Goal: Task Accomplishment & Management: Manage account settings

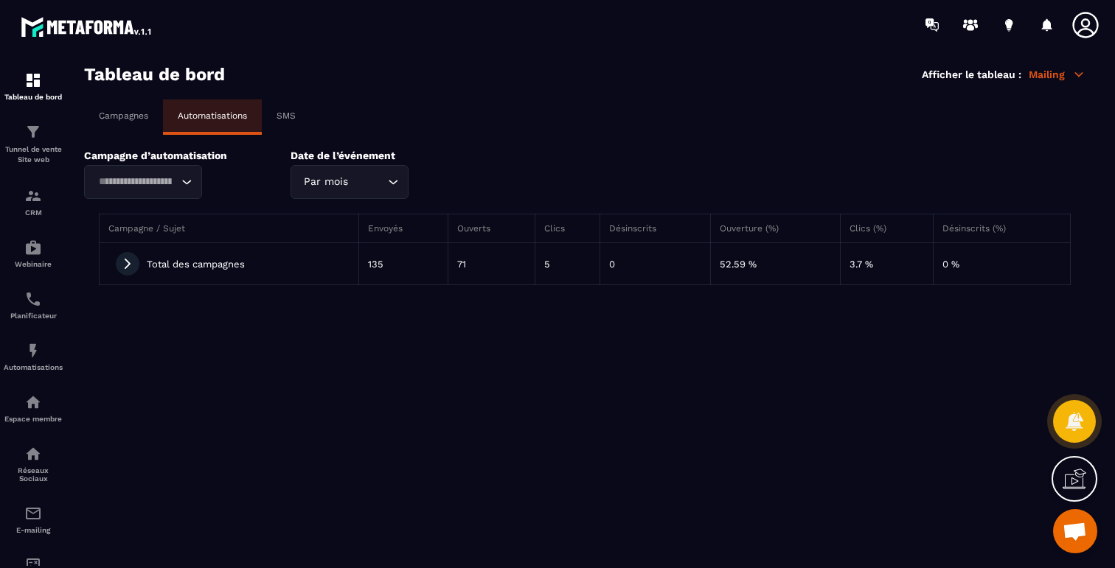
scroll to position [878, 0]
click at [164, 195] on div "Loading..." at bounding box center [143, 182] width 118 height 34
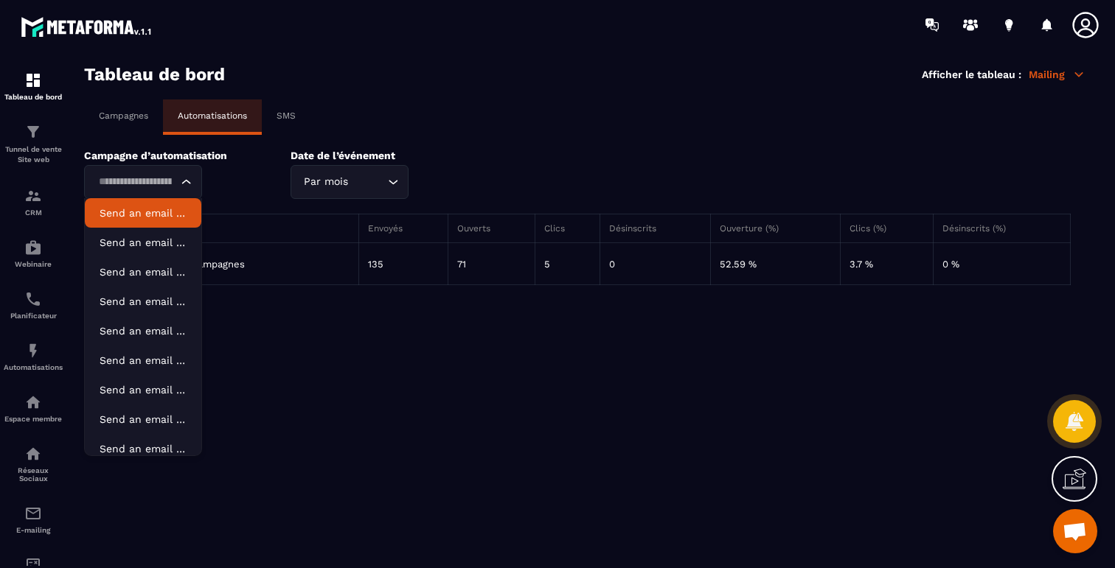
click at [137, 212] on p "Send an email "✅ Ta place est confirmée!"" at bounding box center [143, 213] width 87 height 15
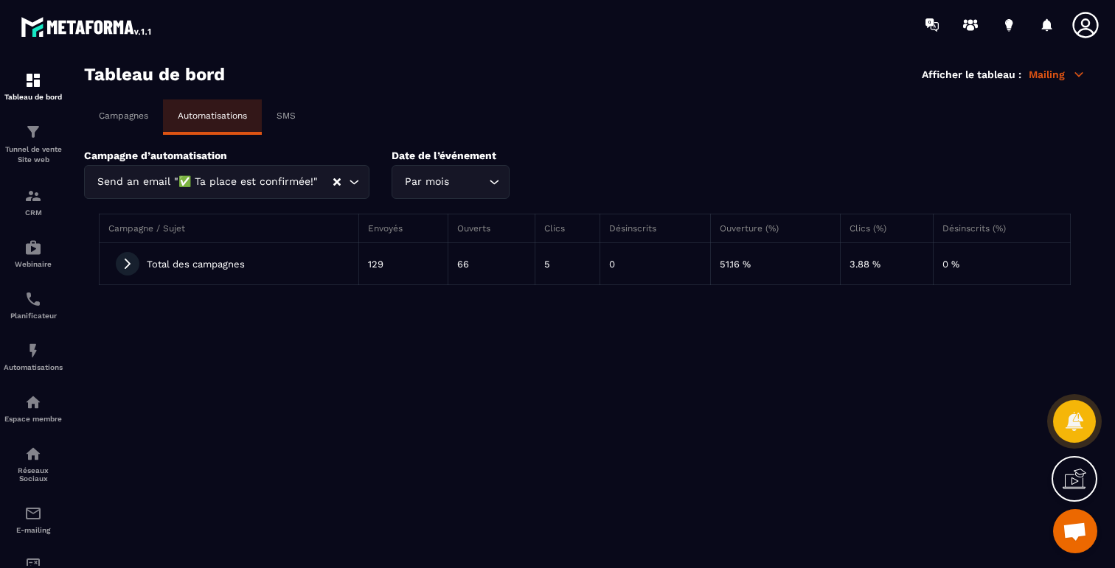
click at [440, 180] on div "Par mois" at bounding box center [443, 182] width 87 height 16
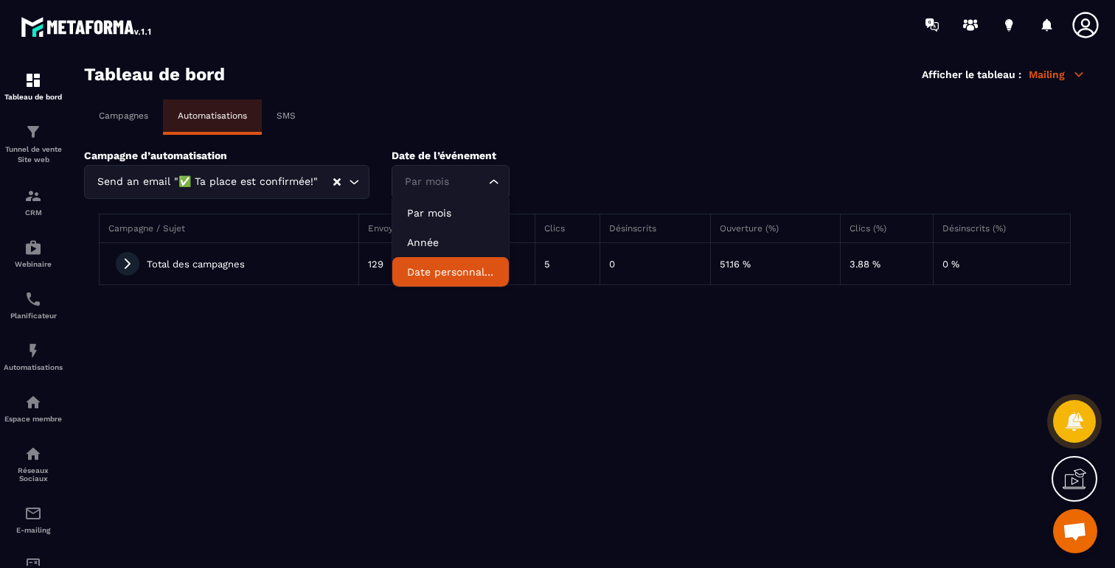
click at [452, 274] on p "Date personnalisée" at bounding box center [450, 272] width 87 height 15
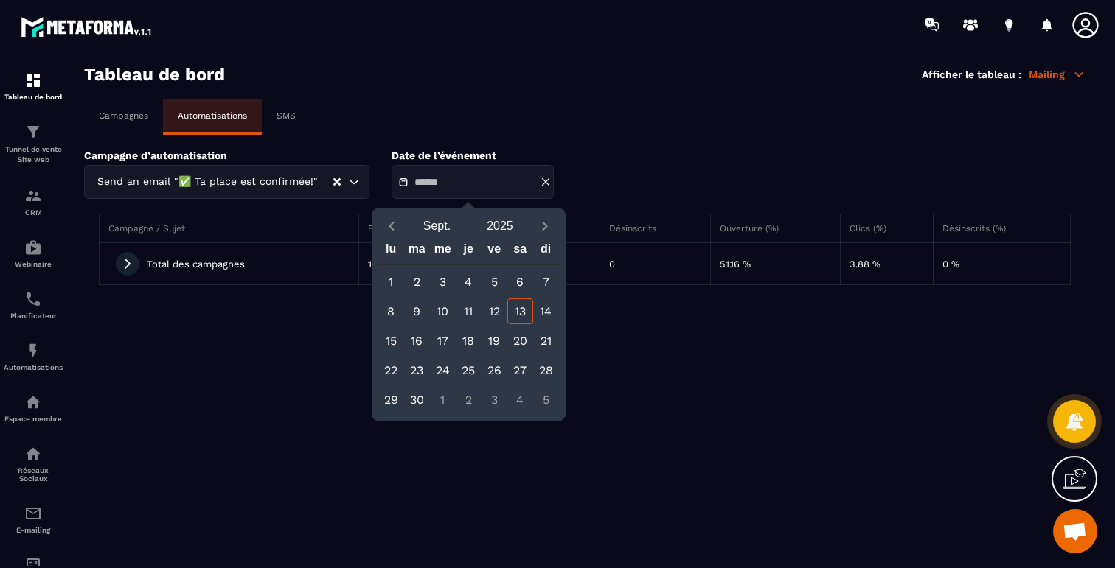
click at [517, 314] on div "13" at bounding box center [520, 312] width 26 height 26
click at [495, 315] on div "12" at bounding box center [494, 312] width 26 height 26
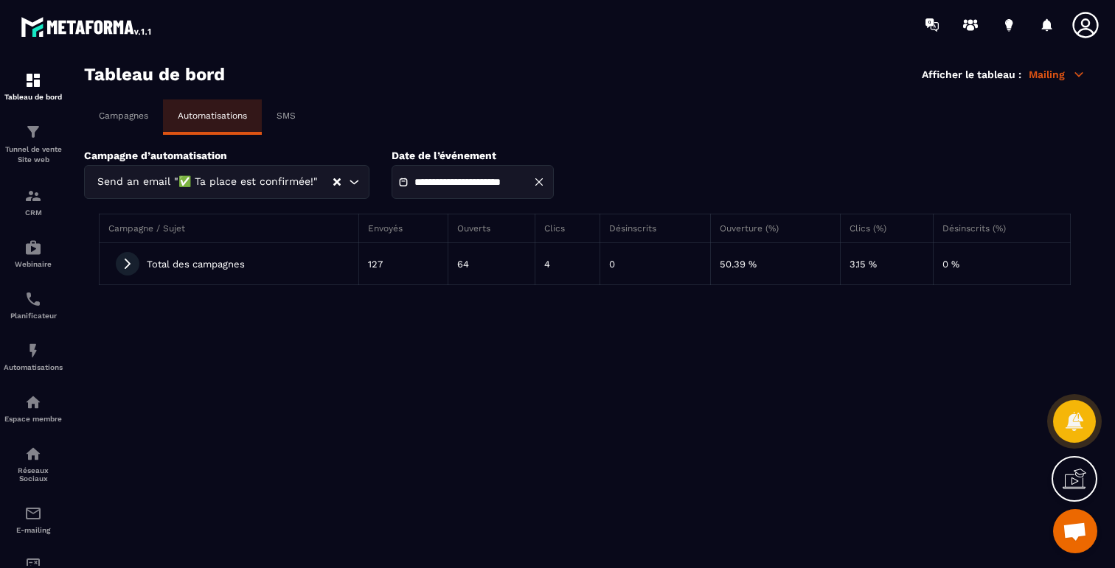
click at [500, 178] on input "**********" at bounding box center [465, 182] width 103 height 11
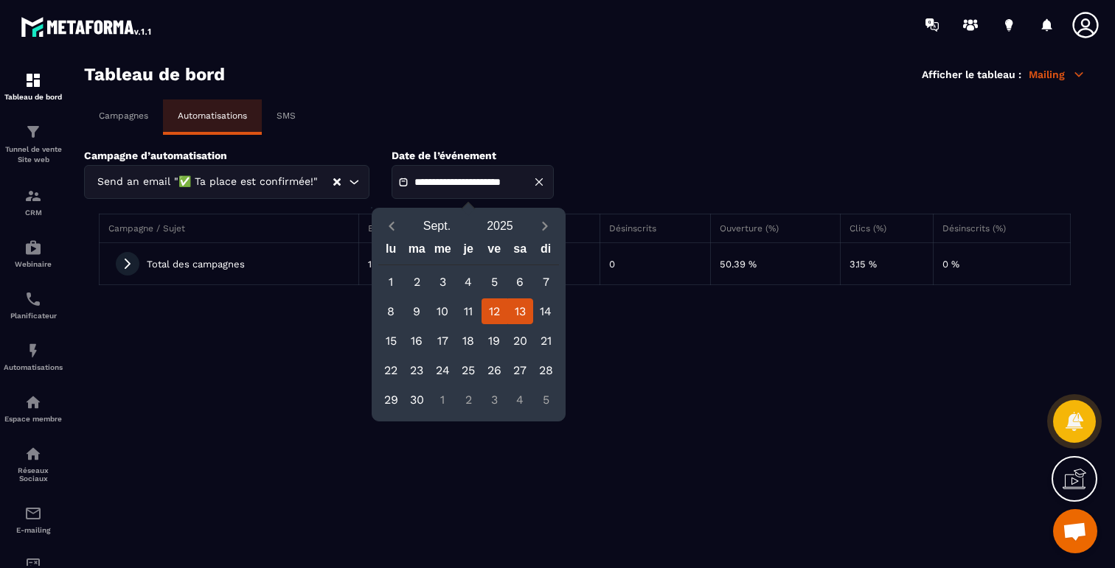
click at [544, 305] on div "14" at bounding box center [546, 312] width 26 height 26
click at [490, 308] on div "12" at bounding box center [494, 312] width 26 height 26
type input "**********"
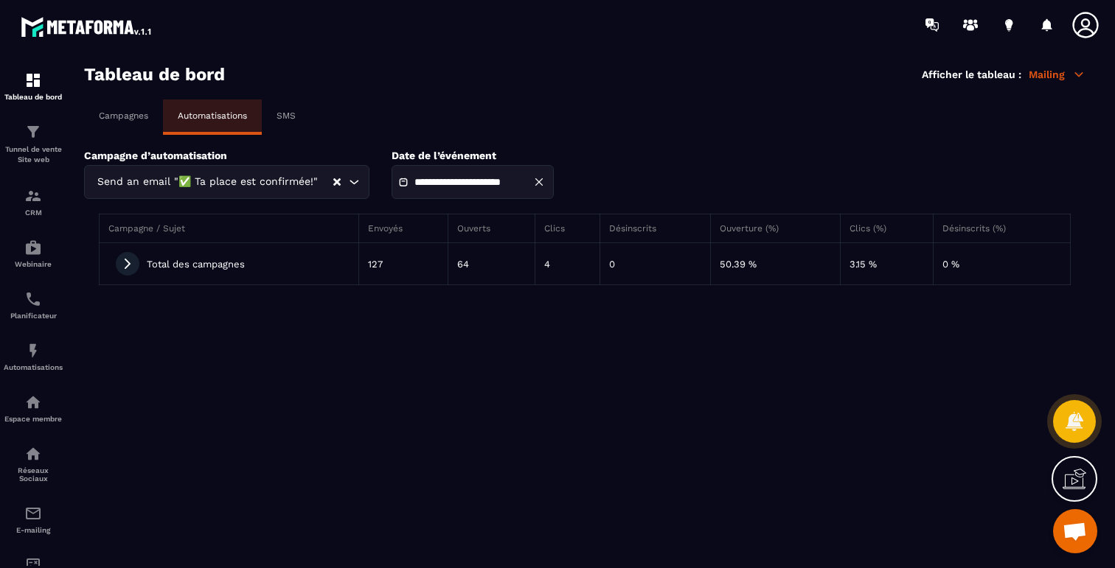
click at [477, 323] on section "**********" at bounding box center [584, 316] width 1031 height 505
click at [125, 262] on icon at bounding box center [127, 263] width 13 height 13
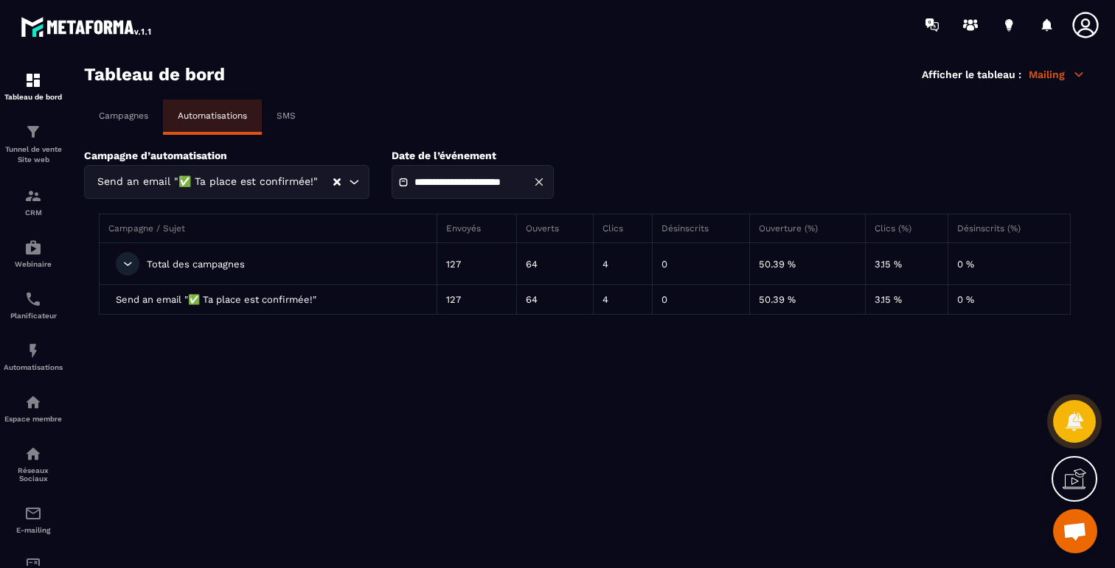
click at [307, 176] on div "**********" at bounding box center [584, 174] width 1001 height 49
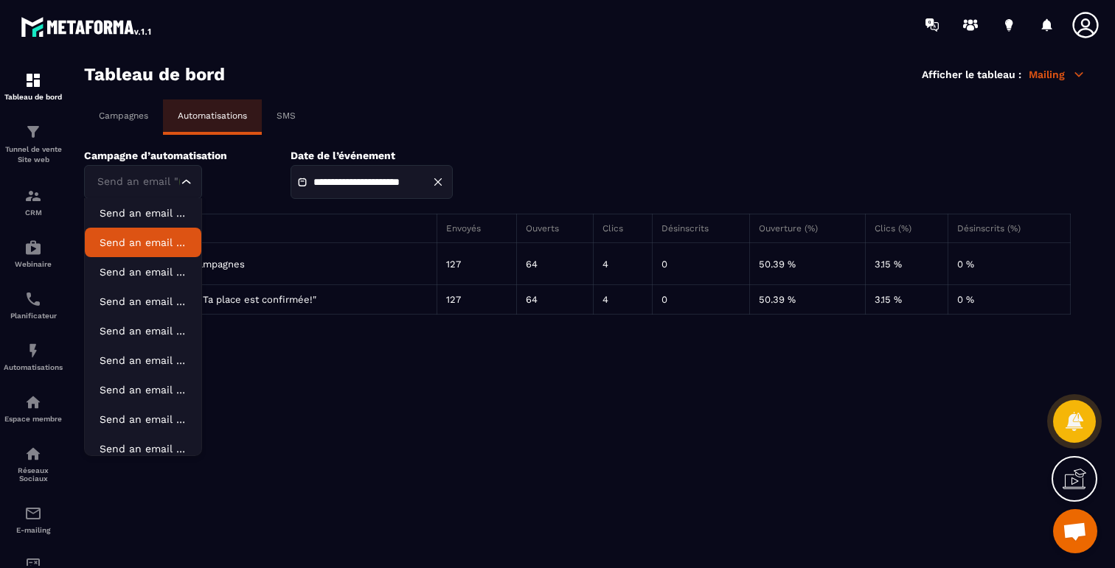
click at [127, 243] on p "Send an email "Ça commence dans 15 min"" at bounding box center [143, 242] width 87 height 15
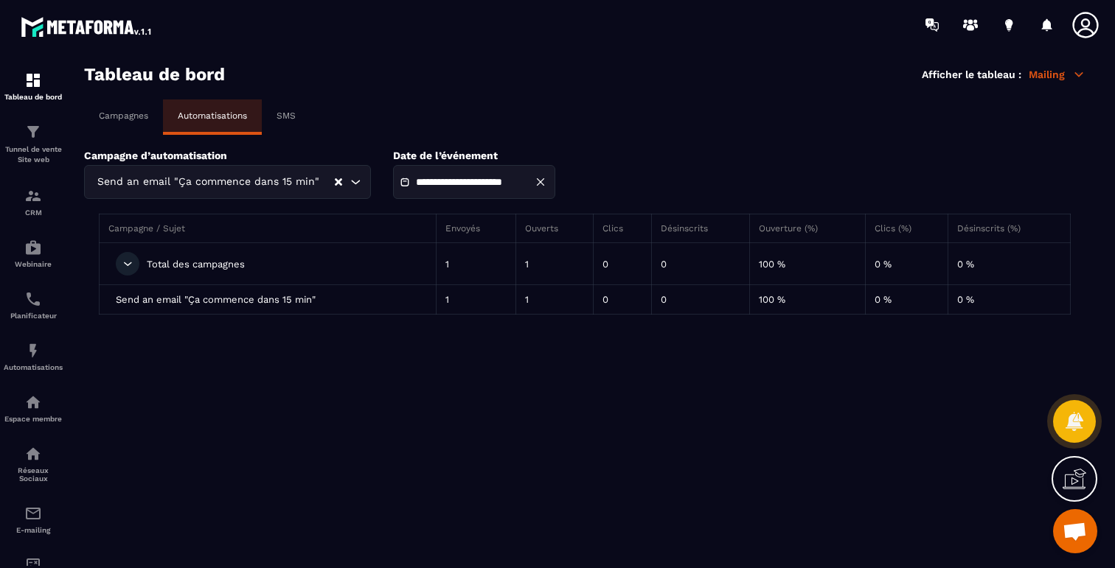
click at [123, 264] on icon at bounding box center [127, 263] width 13 height 13
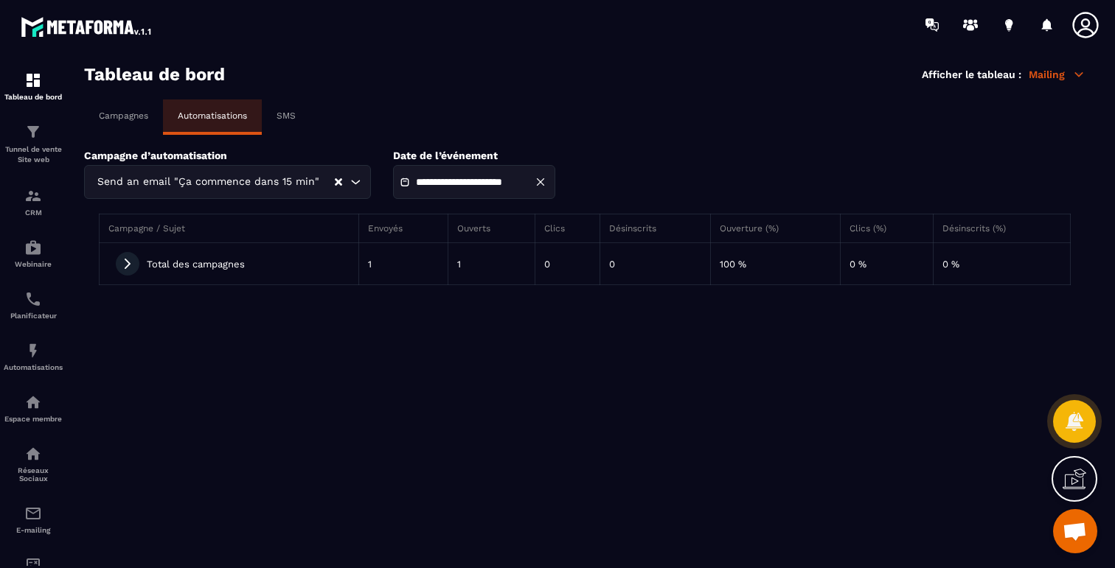
click at [209, 178] on div "Send an email "Ça commence dans 15 min" Loading..." at bounding box center [227, 182] width 287 height 34
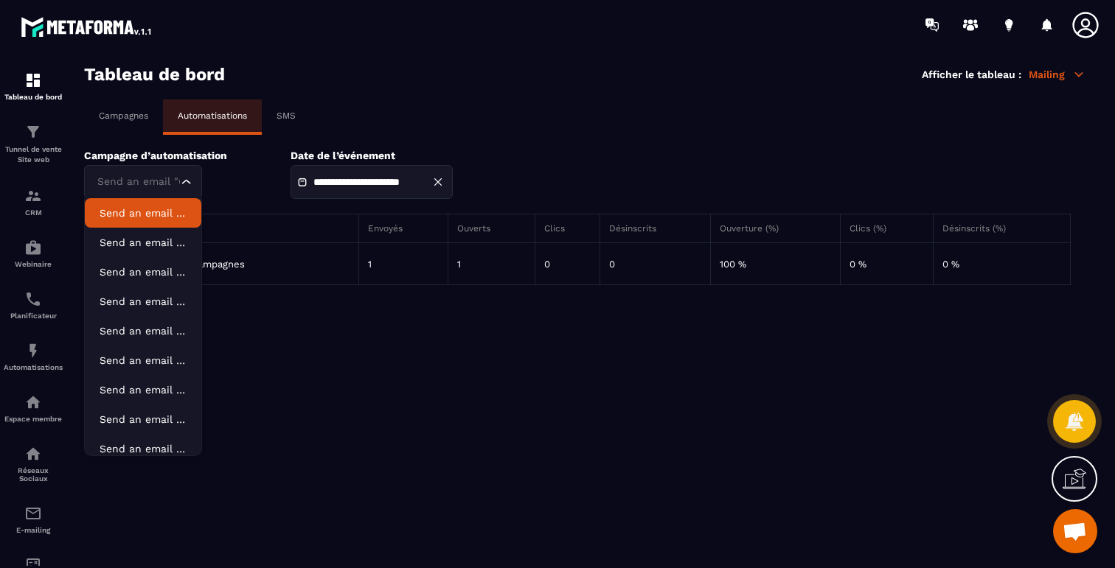
click at [153, 183] on input "Search for option" at bounding box center [136, 182] width 84 height 16
click at [324, 118] on div "Campagnes Automatisations SMS" at bounding box center [584, 117] width 1001 height 35
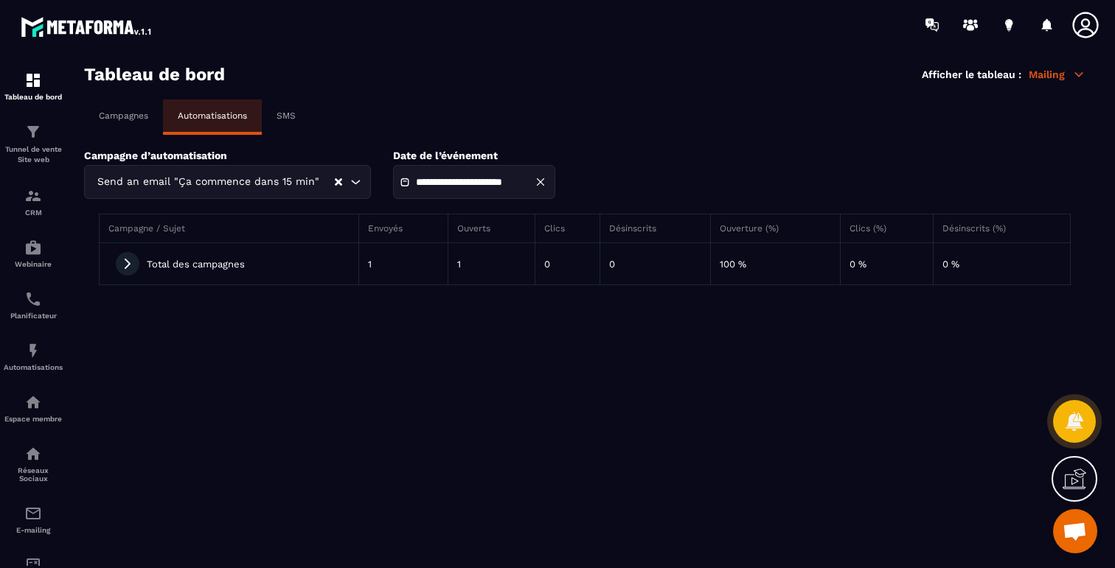
click at [139, 110] on div "Campagnes" at bounding box center [123, 116] width 79 height 32
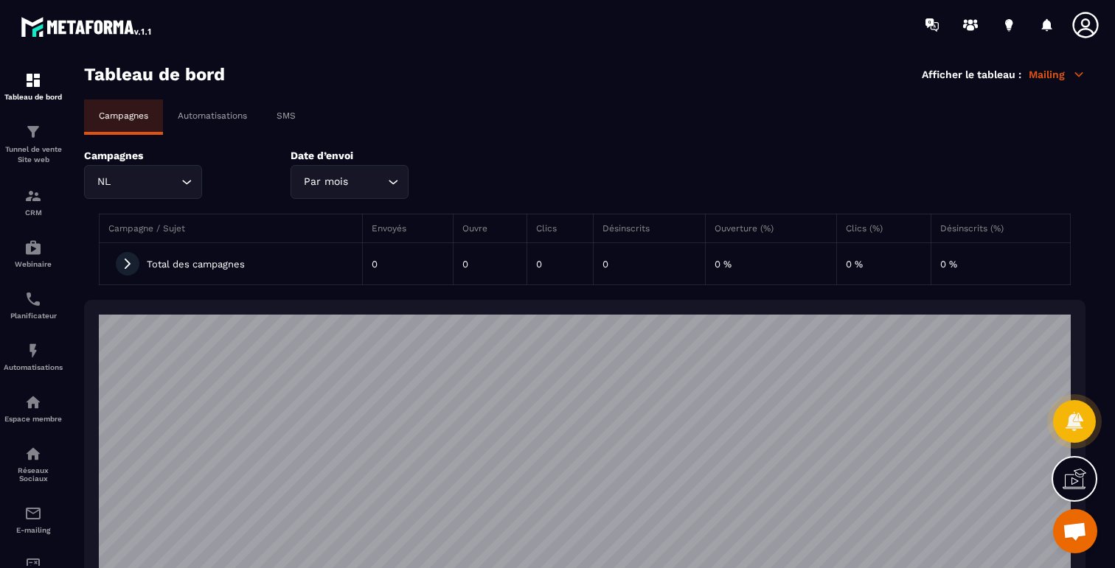
click at [284, 118] on p "SMS" at bounding box center [285, 116] width 19 height 10
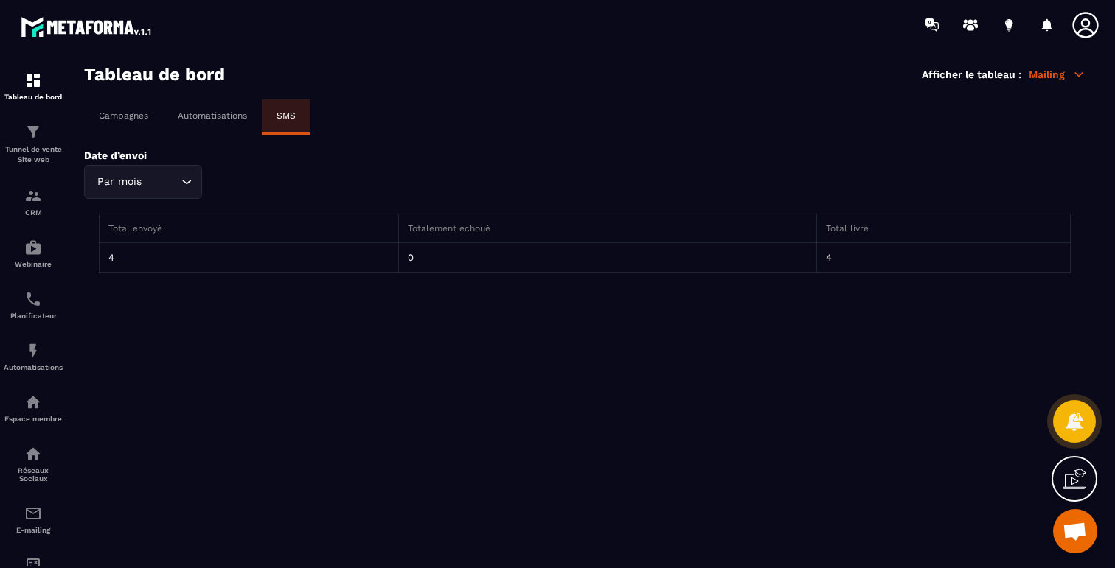
click at [216, 118] on p "Automatisations" at bounding box center [212, 116] width 69 height 10
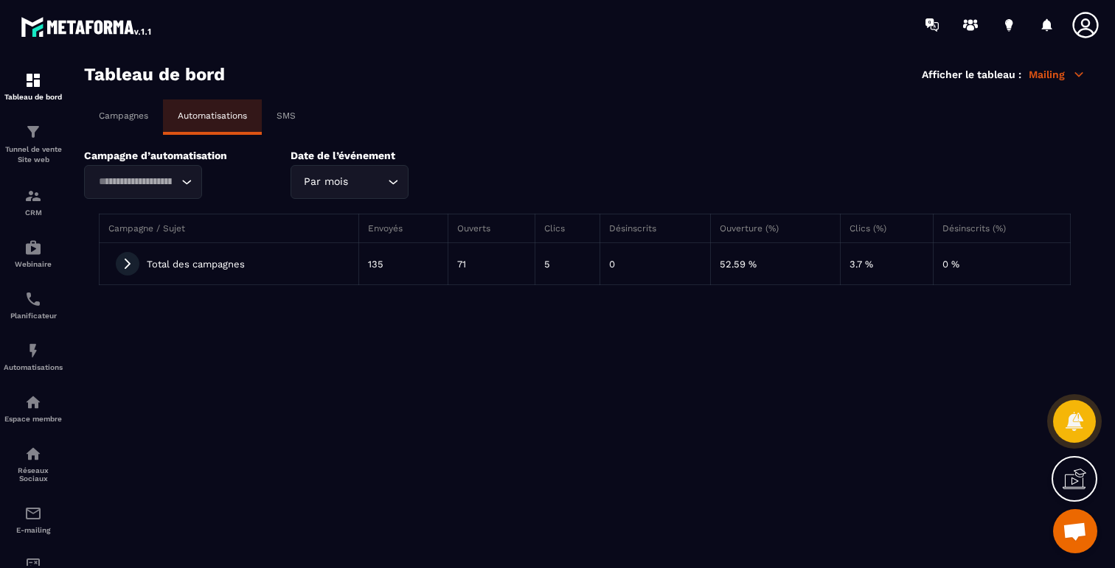
click at [120, 265] on span at bounding box center [128, 264] width 24 height 24
